Goal: Navigation & Orientation: Find specific page/section

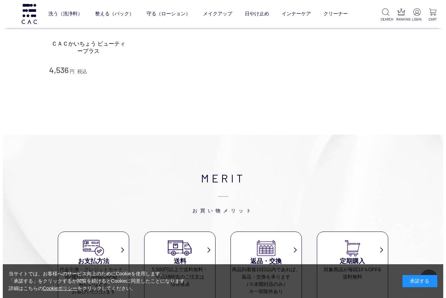
scroll to position [3548, 0]
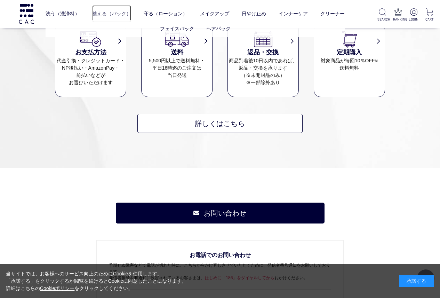
click at [112, 17] on link "整える（パック）" at bounding box center [111, 13] width 39 height 17
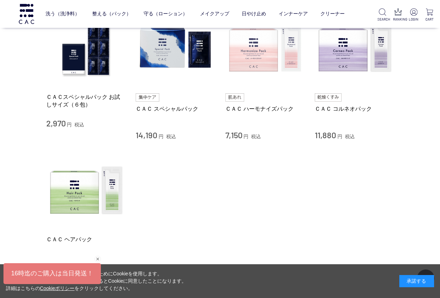
scroll to position [70, 0]
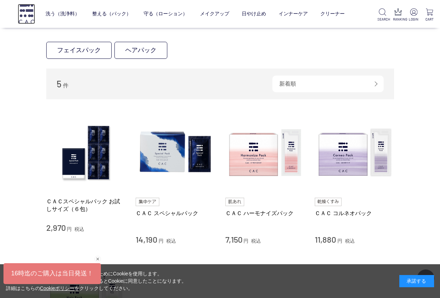
click at [35, 14] on img at bounding box center [26, 14] width 17 height 20
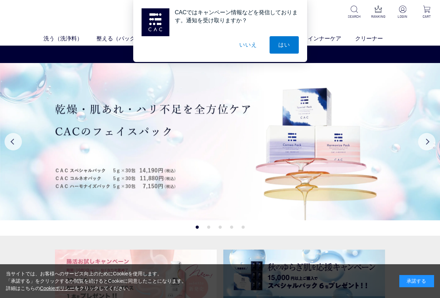
click at [247, 44] on button "いいえ" at bounding box center [248, 44] width 35 height 17
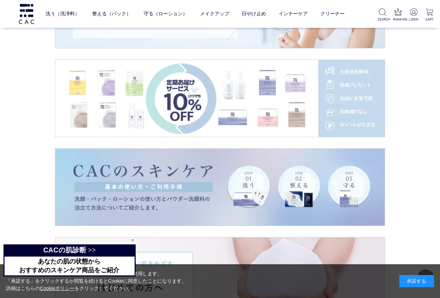
scroll to position [1009, 0]
